Goal: Go to known website: Go to known website

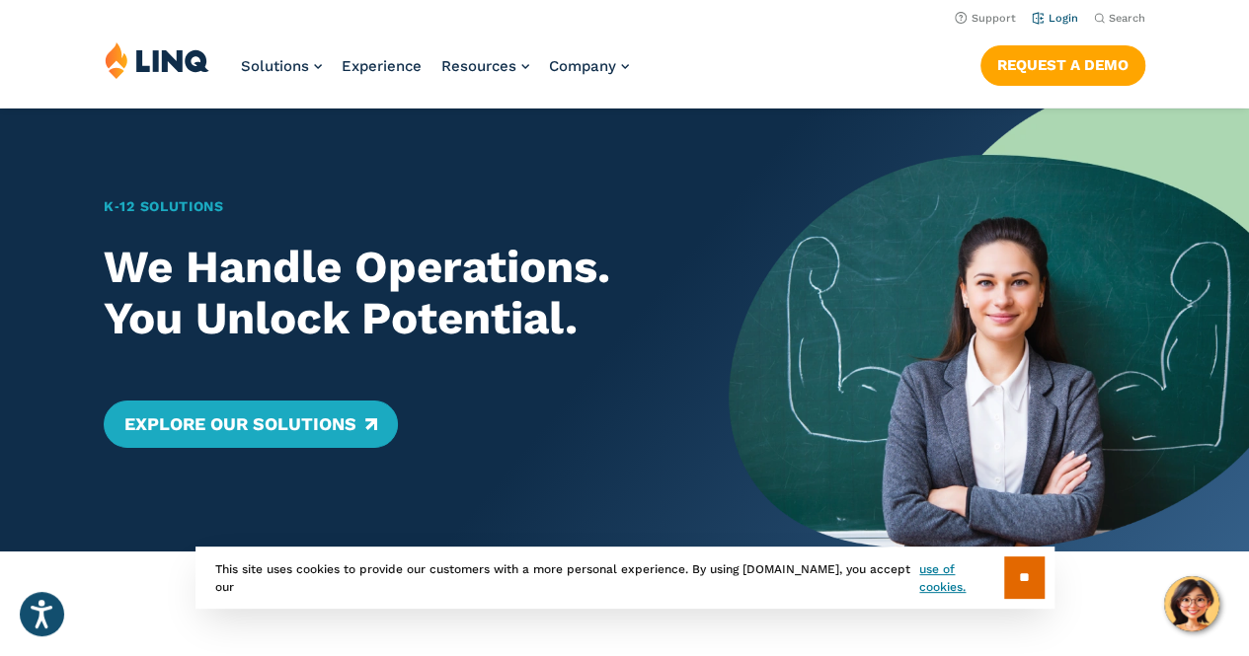
click at [1052, 21] on link "Login" at bounding box center [1054, 18] width 46 height 13
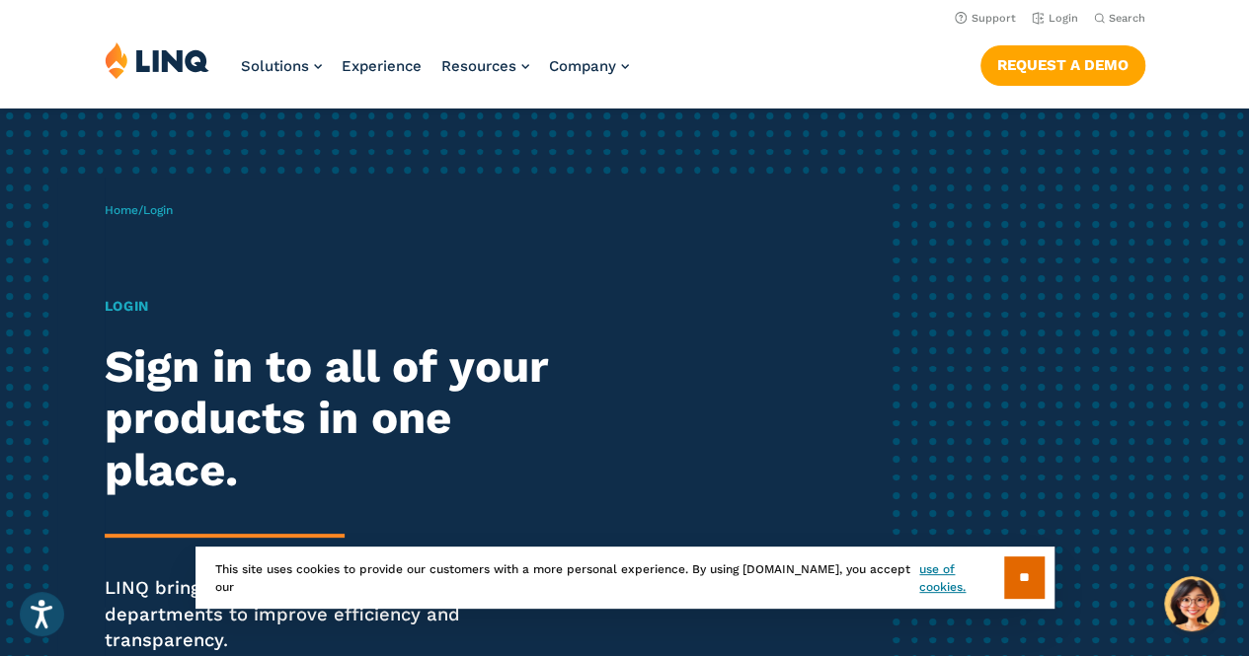
click at [947, 324] on div "Home / Login Login Sign in to all of your products in one place. LINQ brings to…" at bounding box center [624, 455] width 1249 height 693
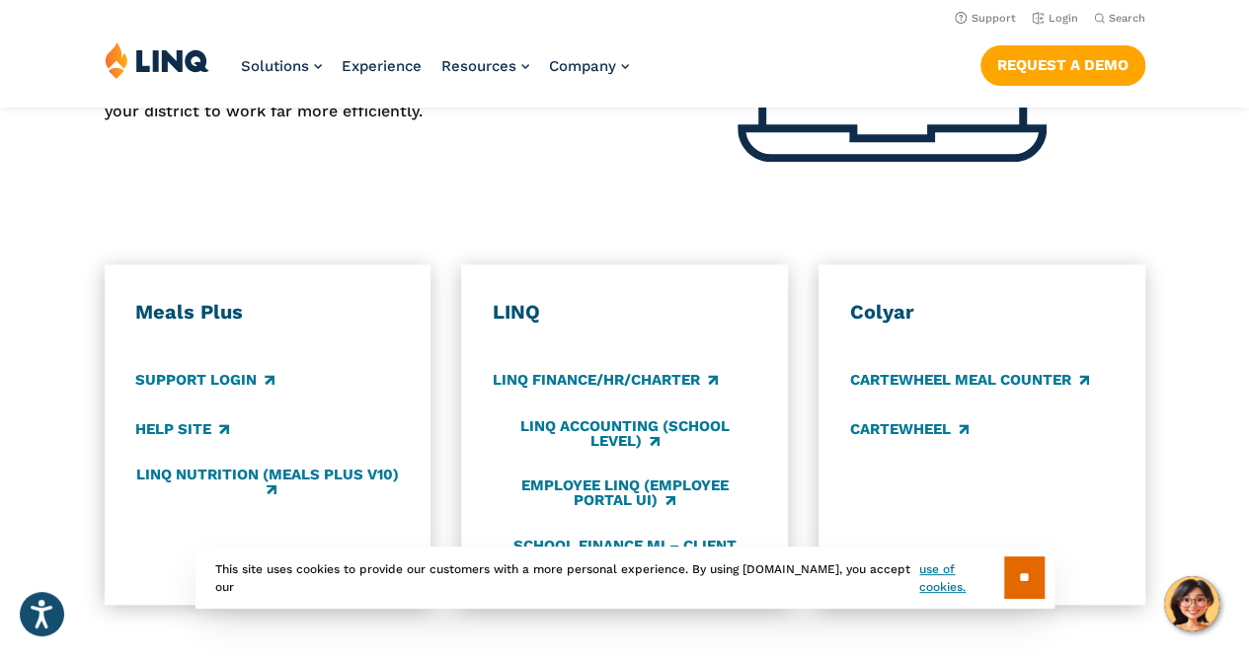
scroll to position [829, 0]
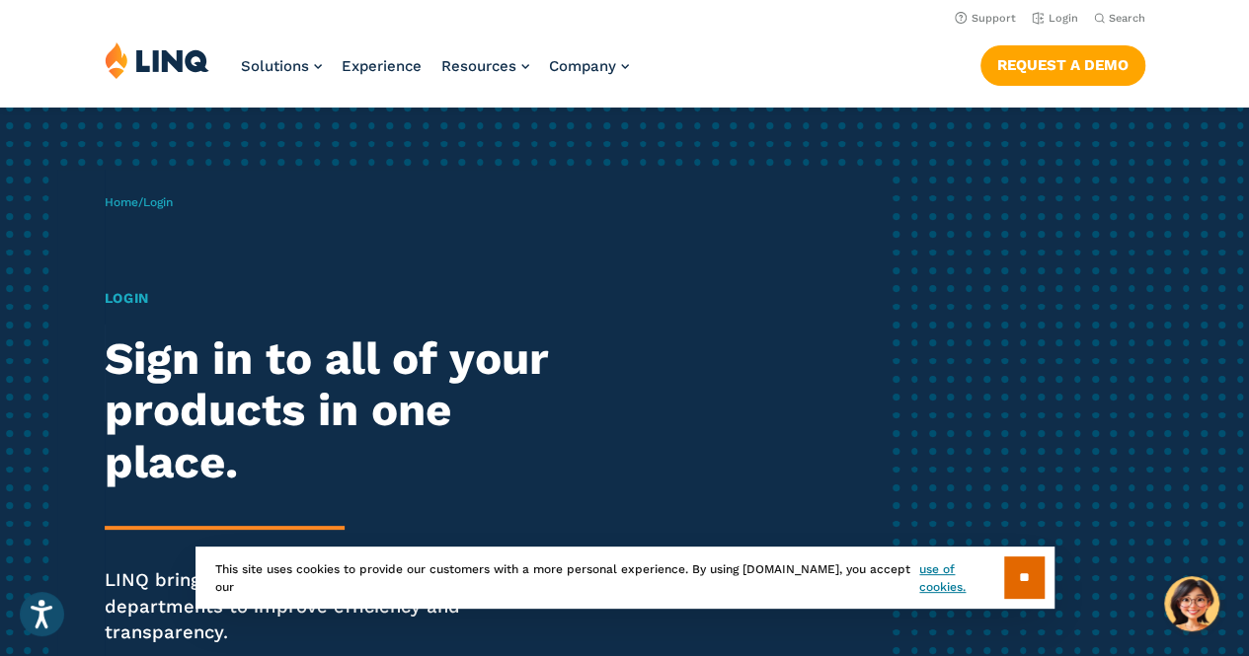
scroll to position [18, 0]
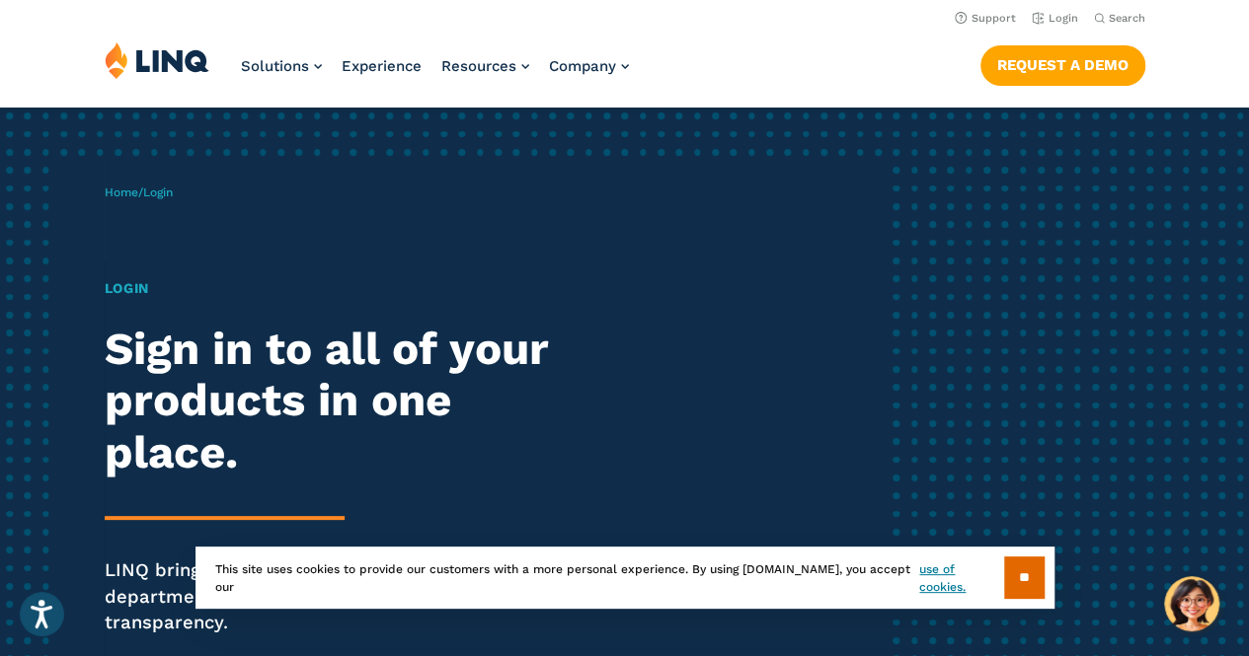
click at [138, 288] on h1 "Login" at bounding box center [345, 288] width 481 height 21
click at [930, 283] on div "Home / Login Login Sign in to all of your products in one place. LINQ brings to…" at bounding box center [624, 437] width 1249 height 693
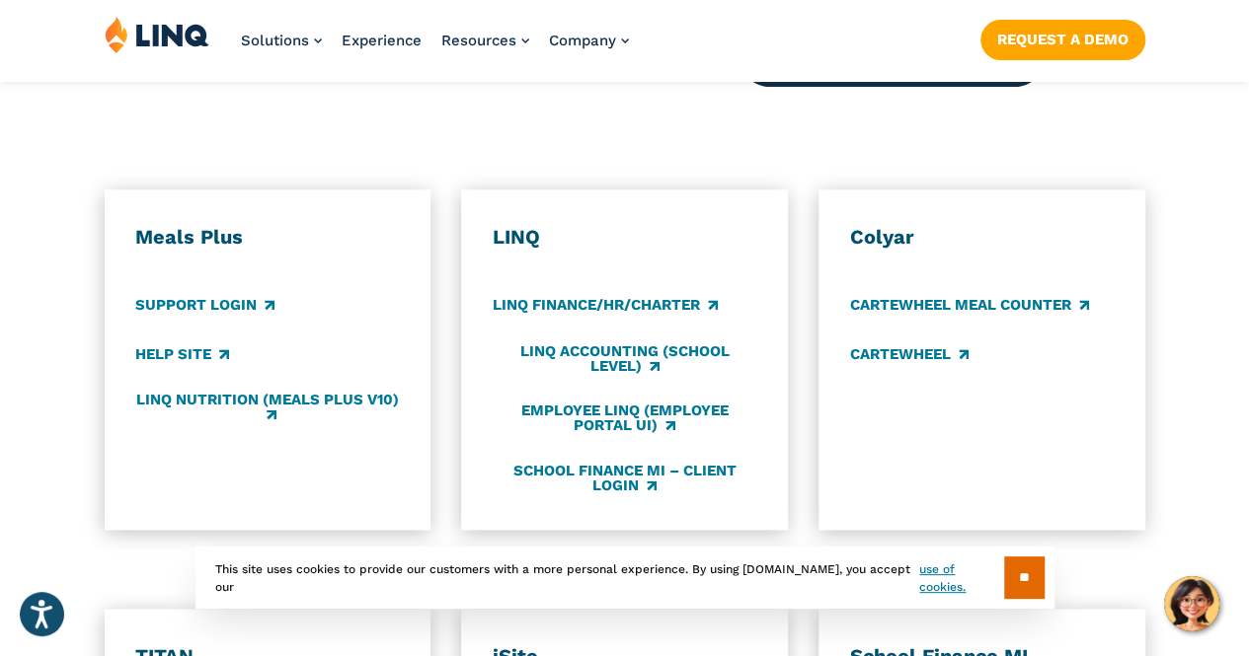
scroll to position [1084, 0]
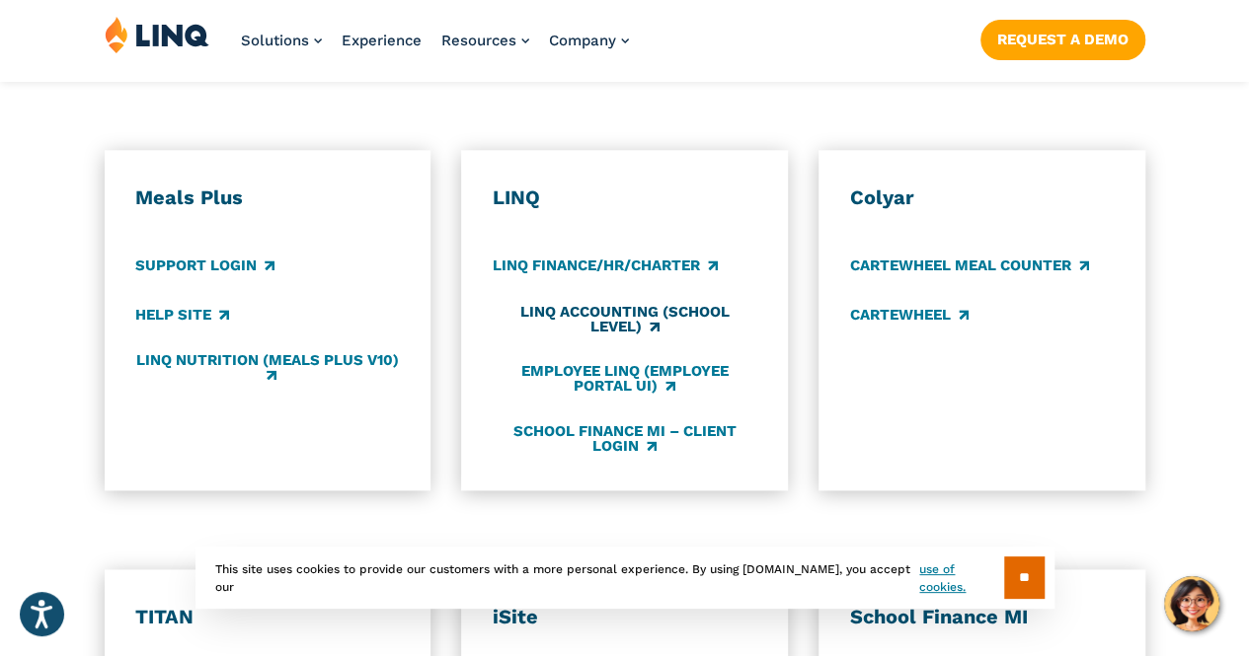
click at [622, 304] on link "LINQ Accounting (school level)" at bounding box center [625, 320] width 264 height 33
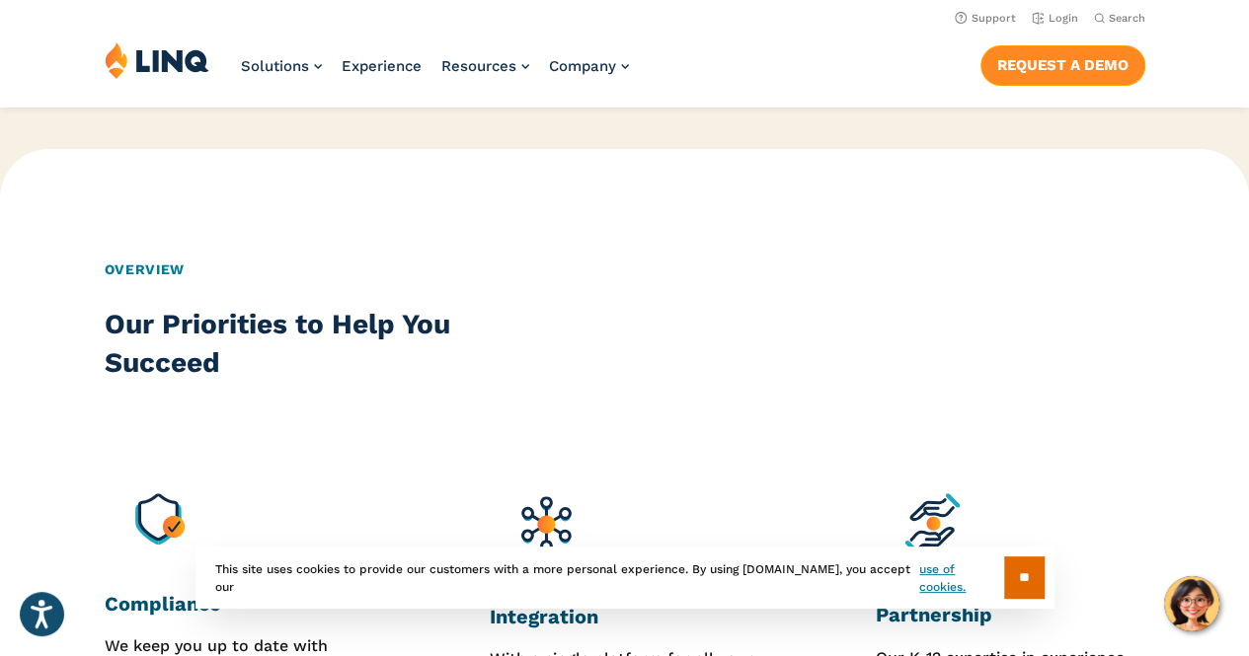
scroll to position [1303, 0]
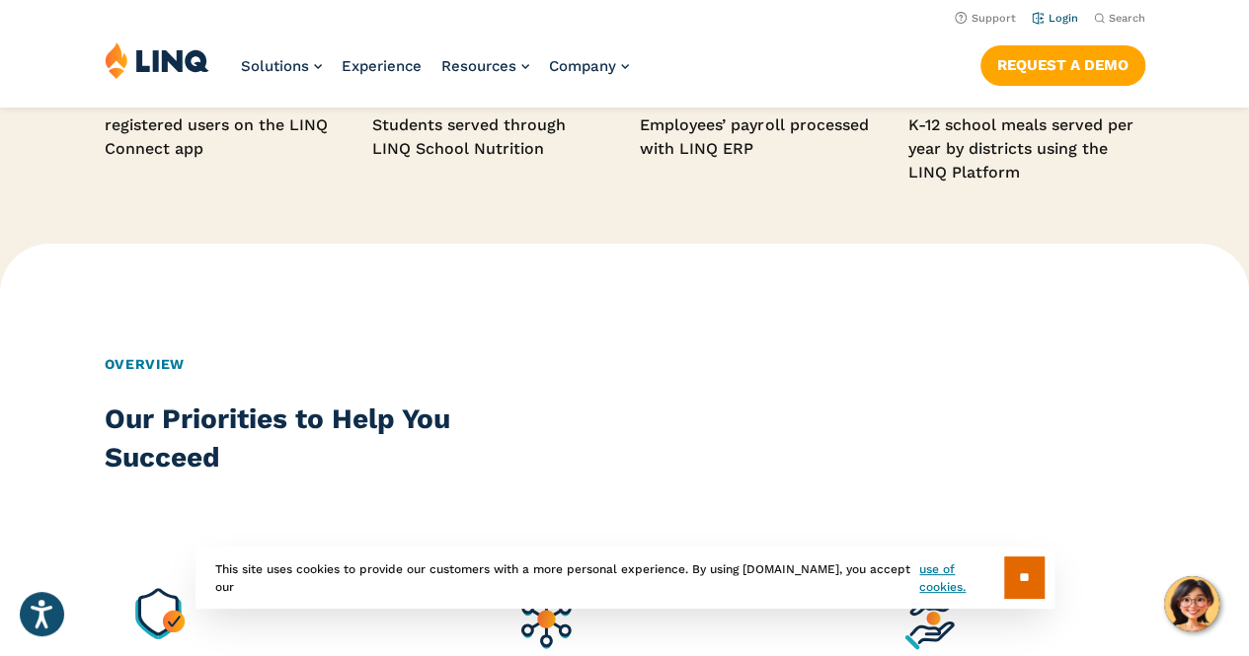
click at [1044, 19] on link "Login" at bounding box center [1054, 18] width 46 height 13
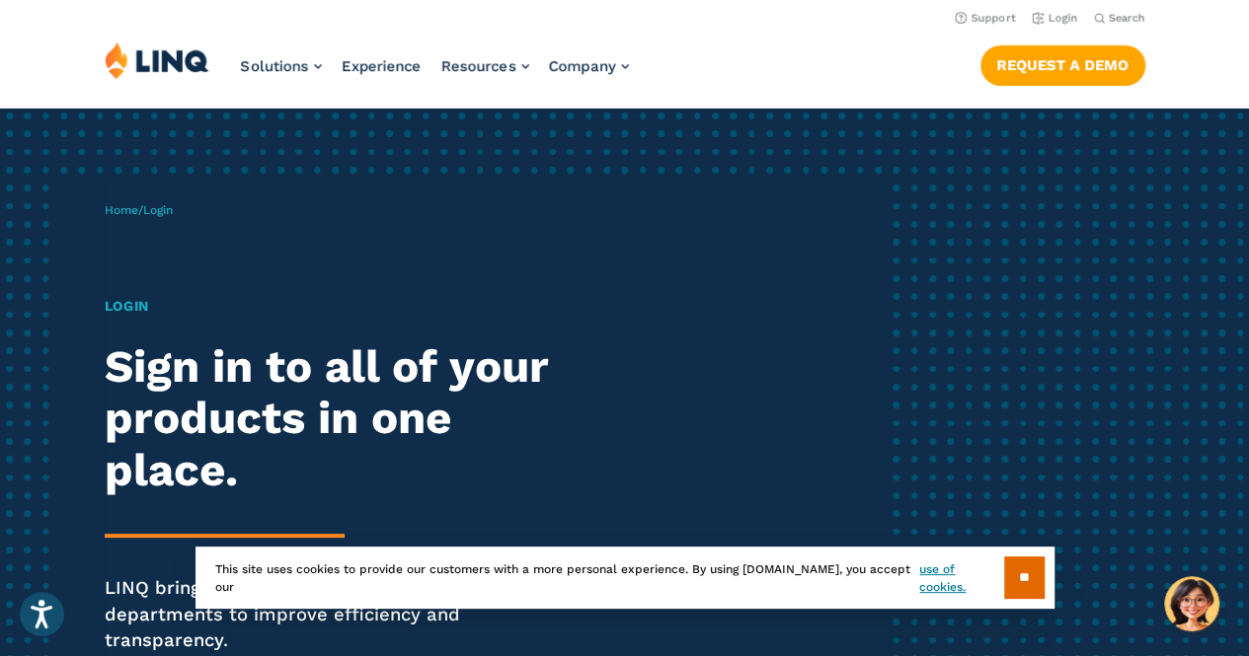
click at [914, 354] on div "Home / Login Login Sign in to all of your products in one place. LINQ brings to…" at bounding box center [624, 455] width 1249 height 693
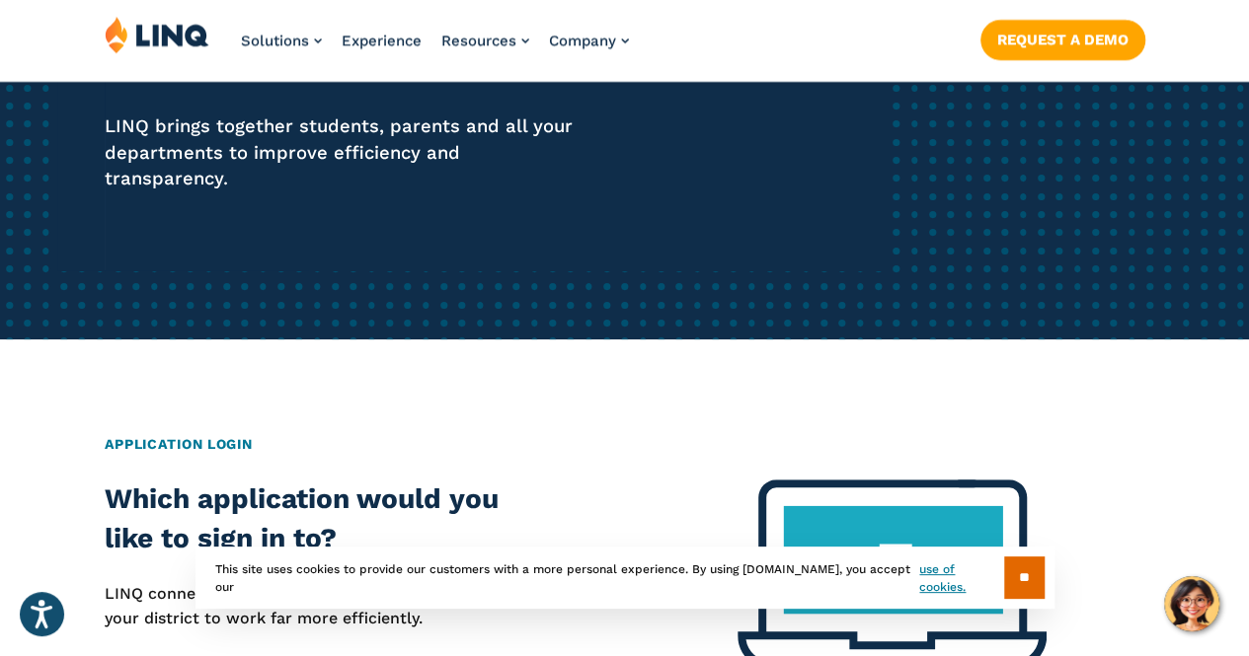
scroll to position [474, 0]
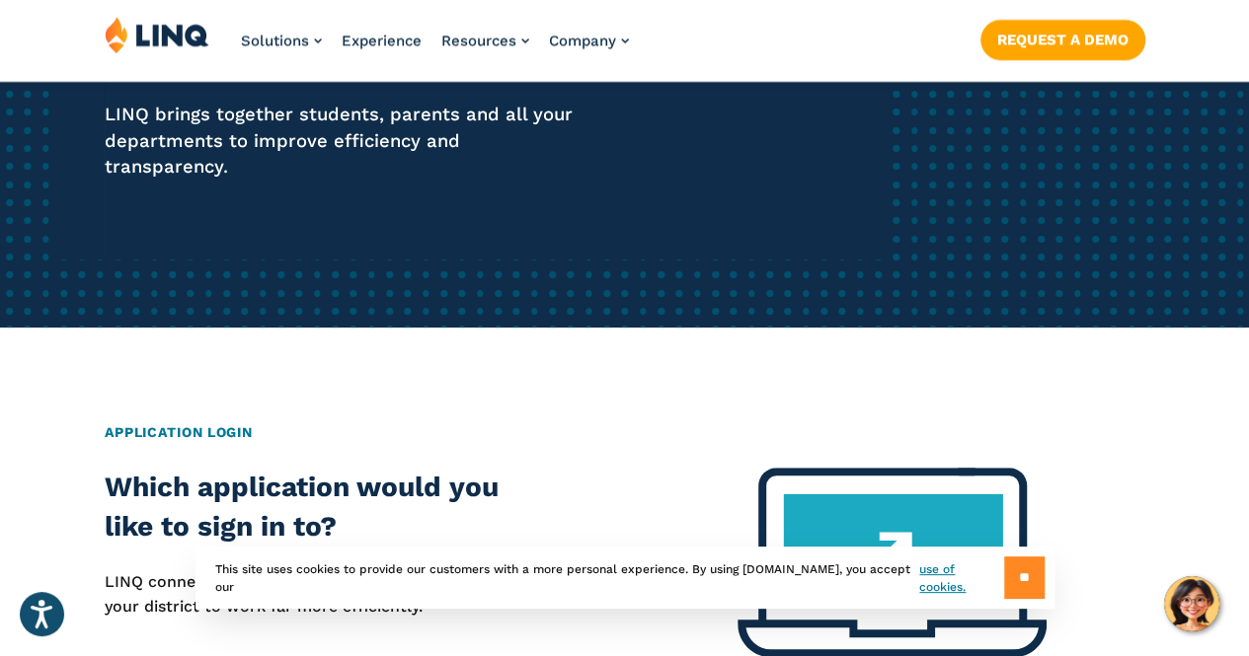
click at [1009, 572] on input "**" at bounding box center [1024, 578] width 40 height 42
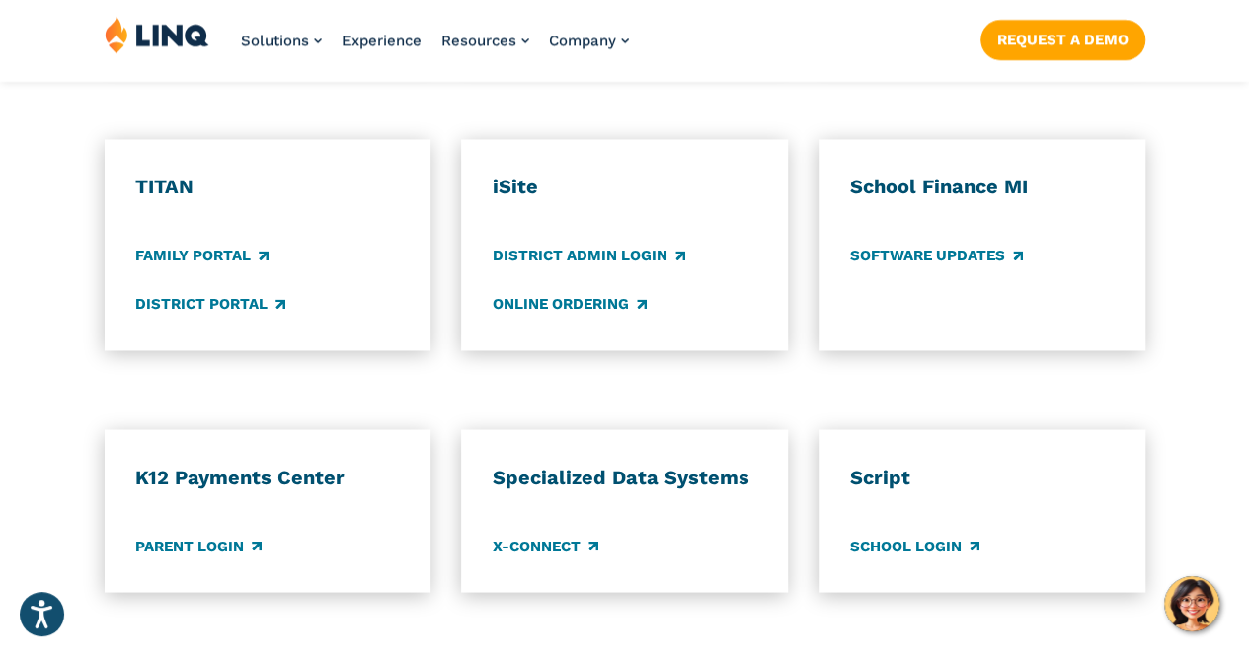
scroll to position [1540, 0]
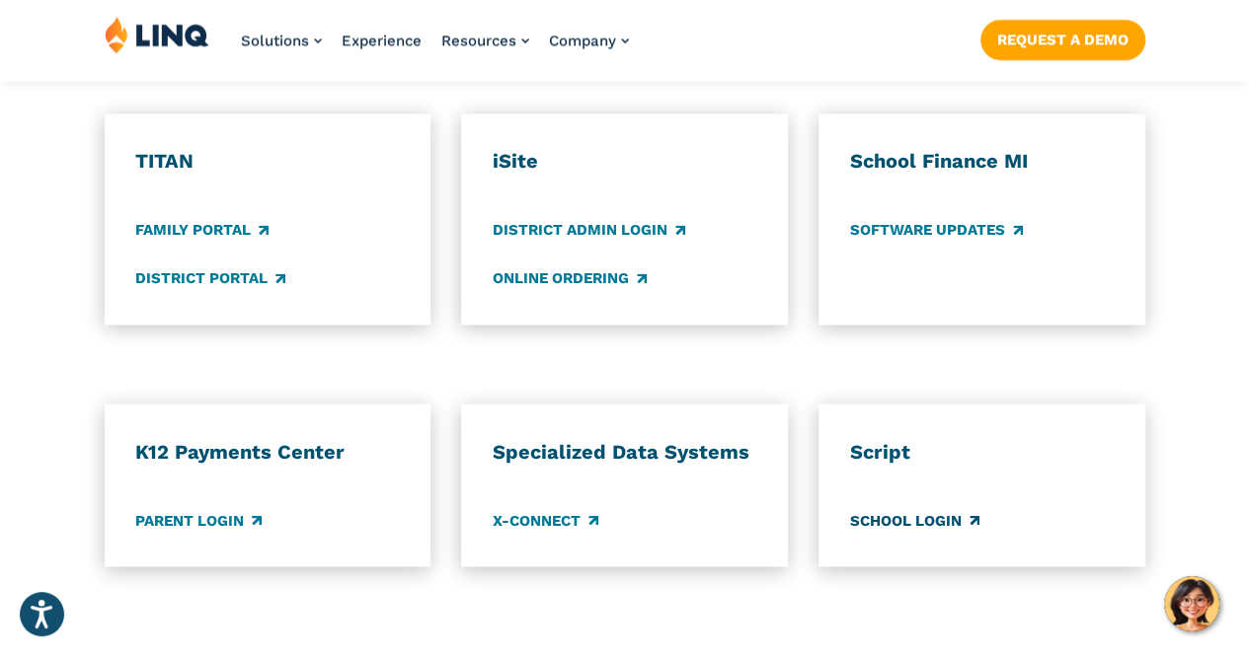
click at [947, 509] on link "School Login" at bounding box center [914, 520] width 129 height 22
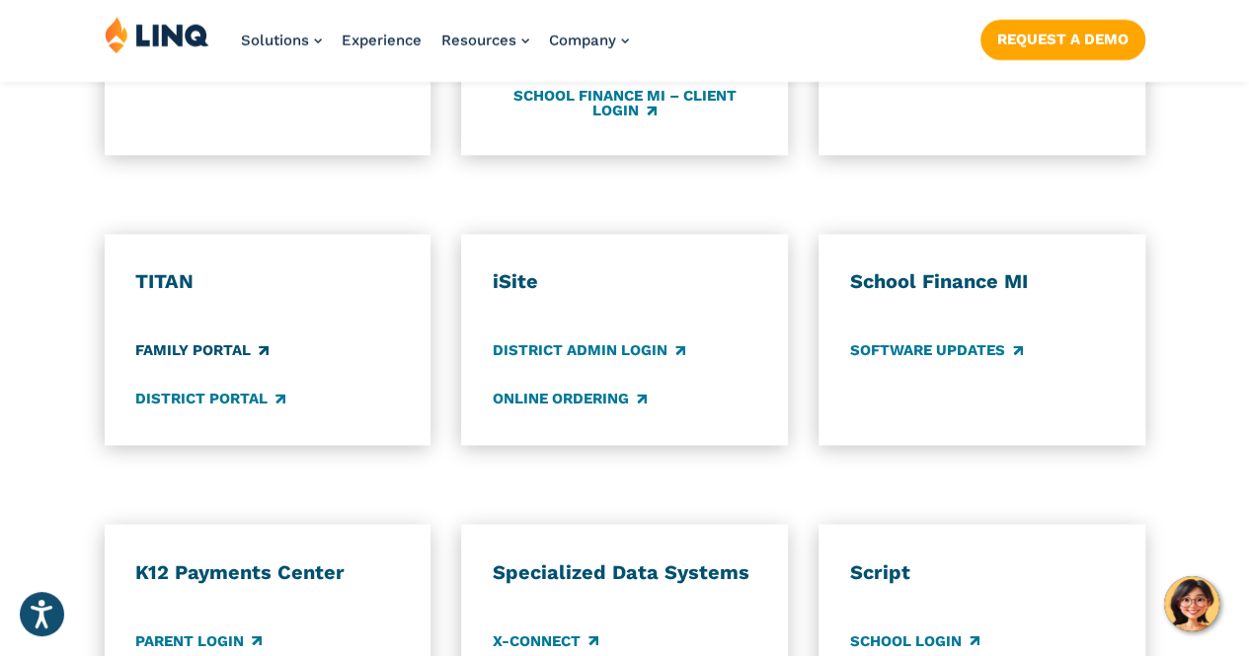
scroll to position [1421, 0]
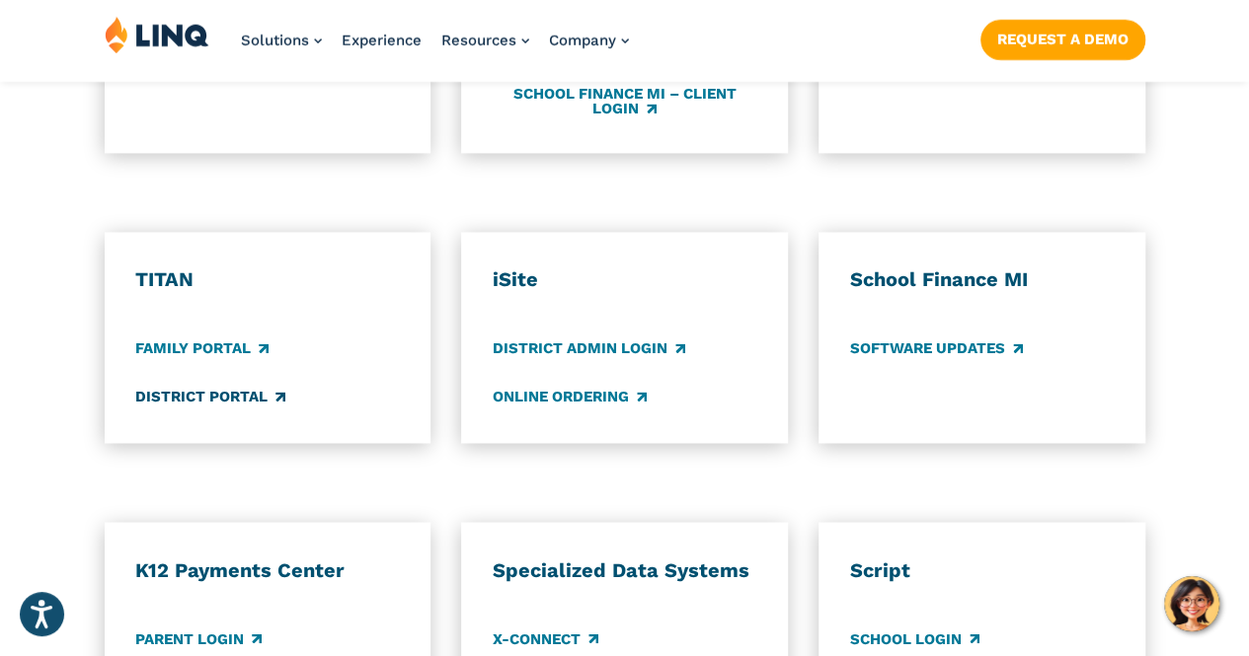
click at [200, 386] on link "District Portal" at bounding box center [210, 397] width 150 height 22
